Goal: Use online tool/utility

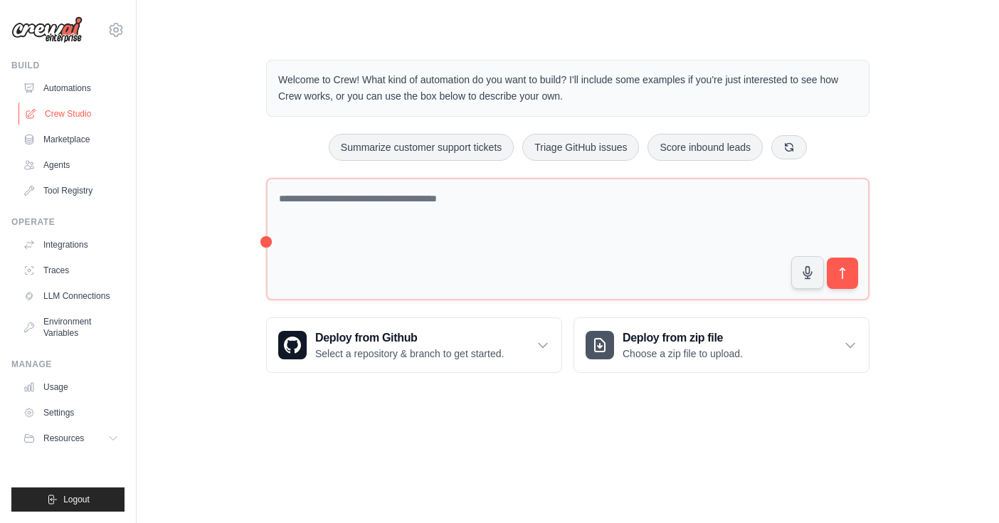
click at [80, 119] on link "Crew Studio" at bounding box center [72, 113] width 107 height 23
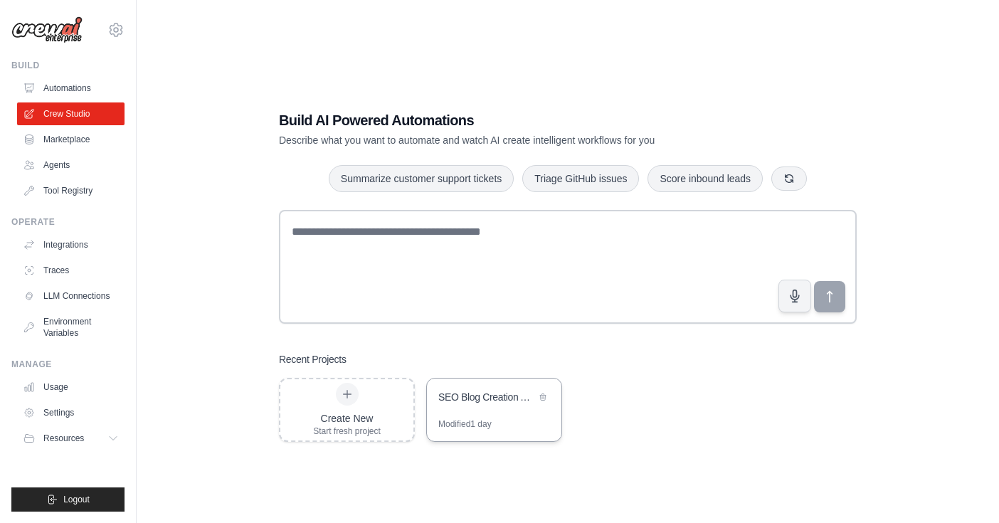
click at [467, 396] on div "SEO Blog Creation Assistant" at bounding box center [486, 397] width 97 height 14
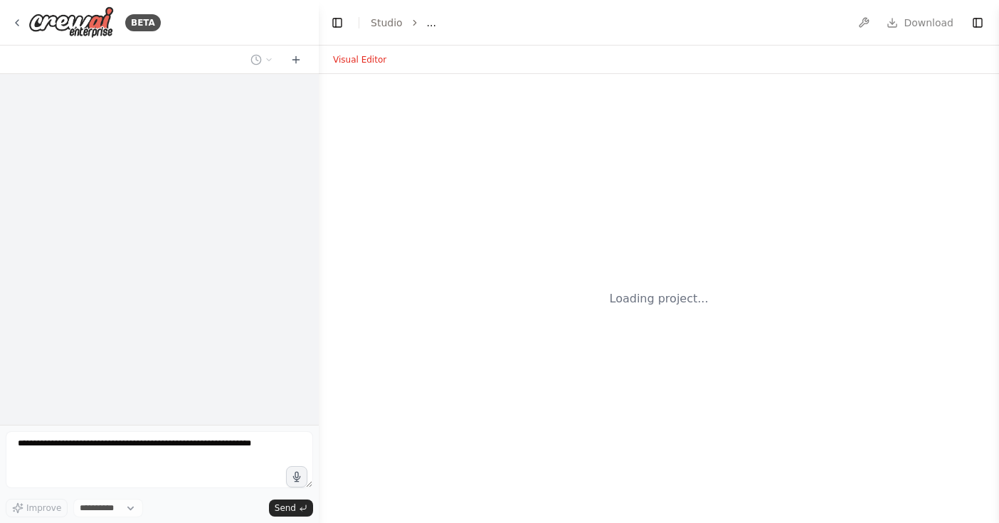
select select "****"
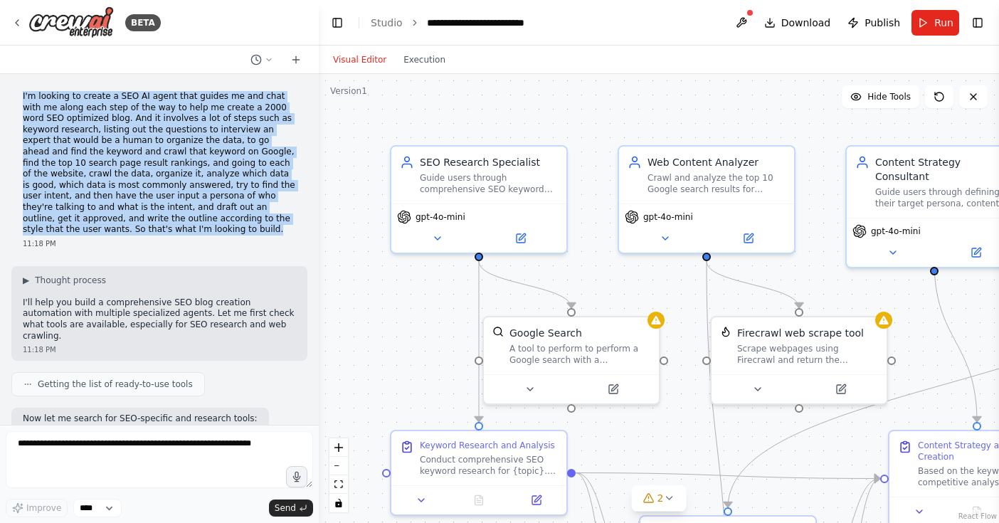
drag, startPoint x: 130, startPoint y: 232, endPoint x: 14, endPoint y: 95, distance: 179.3
click at [14, 95] on div "I'm looking to create a SEO AI agent that guides me and chat with me along each…" at bounding box center [159, 169] width 296 height 169
copy p "I'm looking to create a SEO AI agent that guides me and chat with me along each…"
